Goal: Task Accomplishment & Management: Complete application form

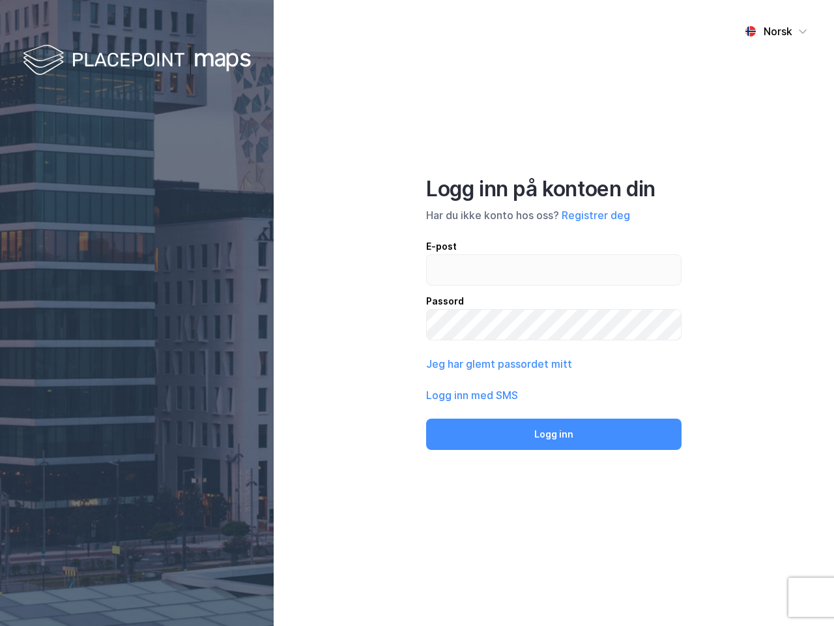
click at [417, 313] on div "Norsk Logg inn på kontoen din Har du ikke konto hos oss? Registrer deg E-post P…" at bounding box center [554, 313] width 560 height 626
click at [137, 61] on img at bounding box center [137, 61] width 228 height 38
click at [776, 31] on div "Norsk" at bounding box center [778, 31] width 29 height 16
click at [596, 215] on button "Registrer deg" at bounding box center [596, 215] width 68 height 16
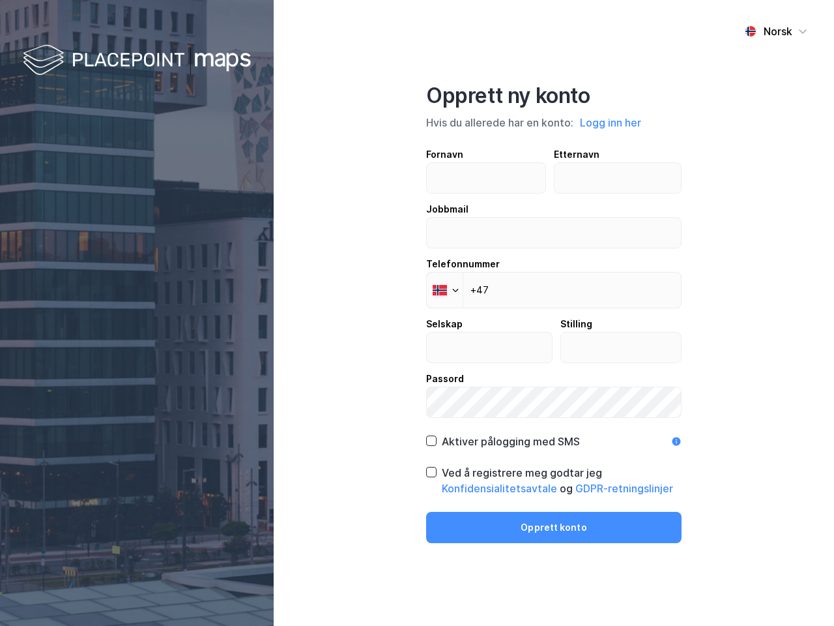
click at [498, 364] on div "Fornavn Etternavn Jobbmail Telefonnummer Phone +47 Selskap Stilling Passord" at bounding box center [553, 282] width 255 height 271
click at [554, 434] on div "Opprett ny konto Hvis du allerede har en konto: Logg inn her Fornavn Etternavn …" at bounding box center [553, 313] width 255 height 460
